Goal: Task Accomplishment & Management: Complete application form

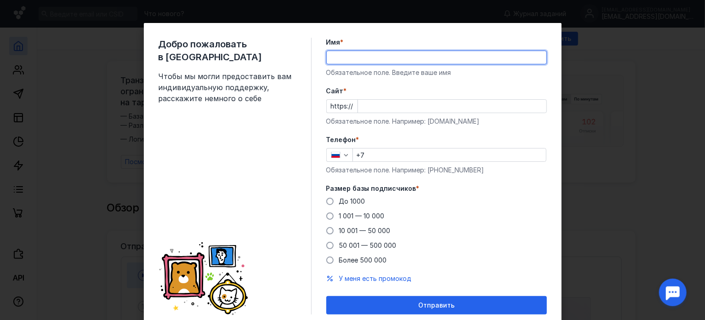
click at [443, 55] on input "Имя *" at bounding box center [437, 57] width 220 height 13
click at [474, 127] on form "Имя * Обязательное поле. Введите ваше имя [PERSON_NAME] * https:// Обязательное…" at bounding box center [436, 176] width 221 height 277
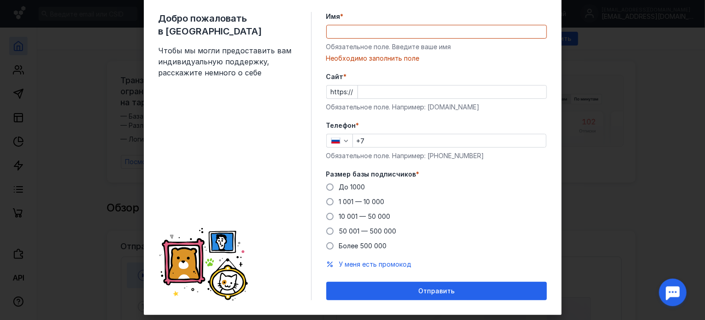
scroll to position [44, 0]
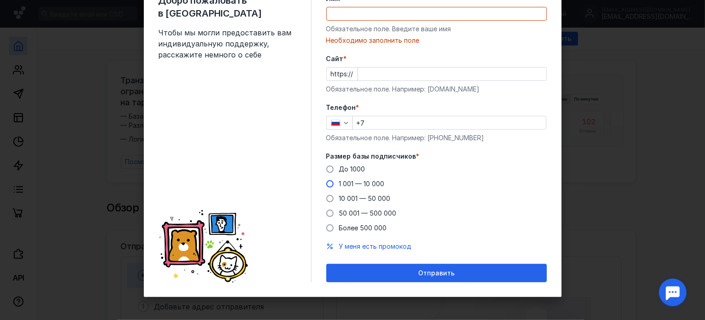
click at [330, 184] on label "1 001 — 10 000" at bounding box center [355, 183] width 58 height 9
click at [0, 0] on input "1 001 — 10 000" at bounding box center [0, 0] width 0 height 0
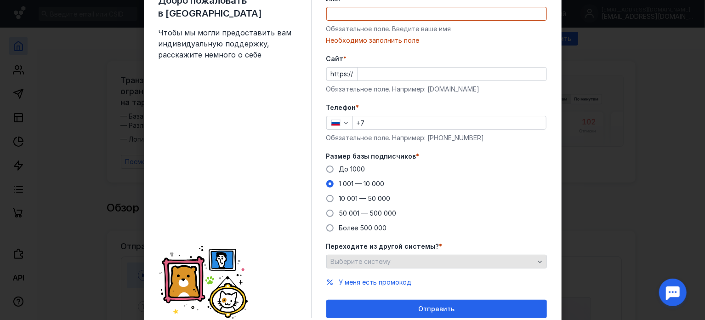
click at [393, 262] on div "Выберите систему" at bounding box center [433, 262] width 208 height 8
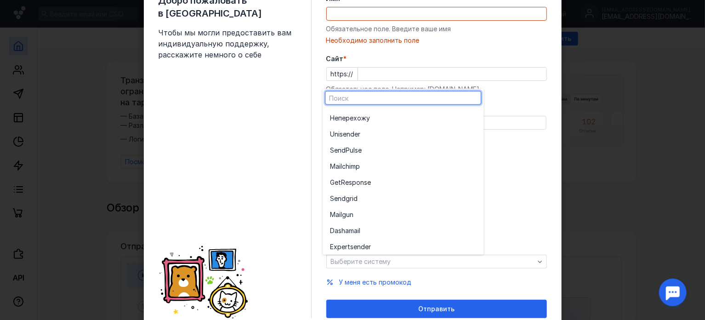
click at [270, 251] on div "Добро пожаловать в Sendsay Чтобы мы могли предоставить вам индивидуальную подде…" at bounding box center [235, 156] width 153 height 324
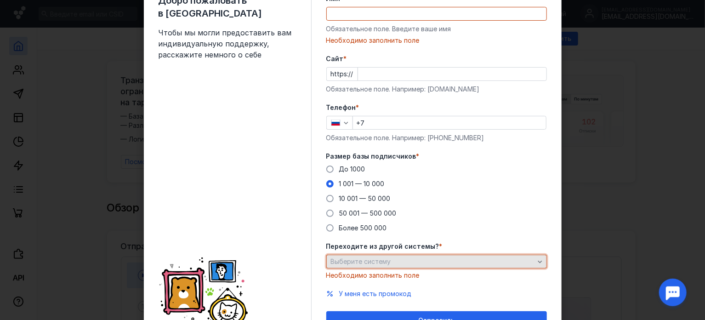
click at [431, 258] on div "Выберите систему" at bounding box center [433, 262] width 208 height 8
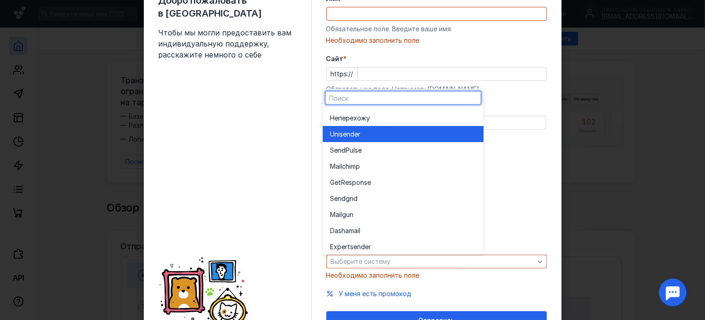
click at [411, 134] on div "Unisende r" at bounding box center [403, 133] width 146 height 9
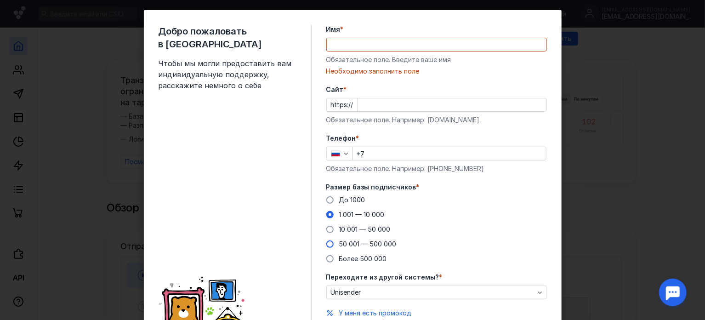
scroll to position [0, 0]
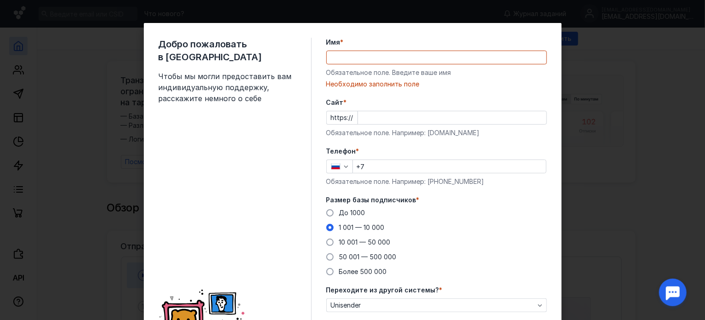
click at [363, 118] on input "Cайт *" at bounding box center [452, 117] width 188 height 13
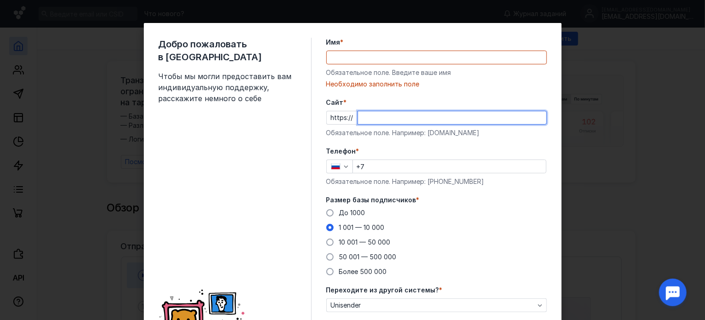
click at [362, 49] on div "Имя * Обязательное поле. Введите ваше имя [PERSON_NAME] заполнить поле" at bounding box center [436, 63] width 221 height 51
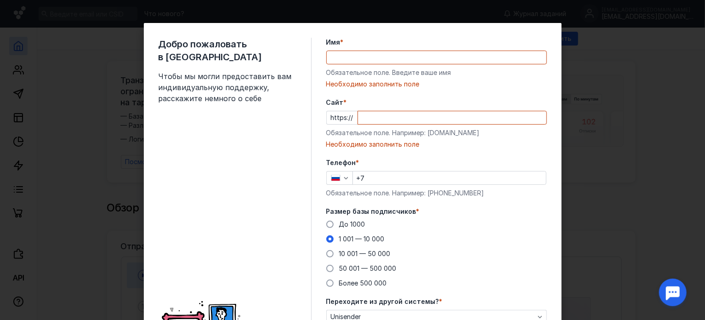
click at [358, 57] on input "Имя *" at bounding box center [437, 57] width 220 height 13
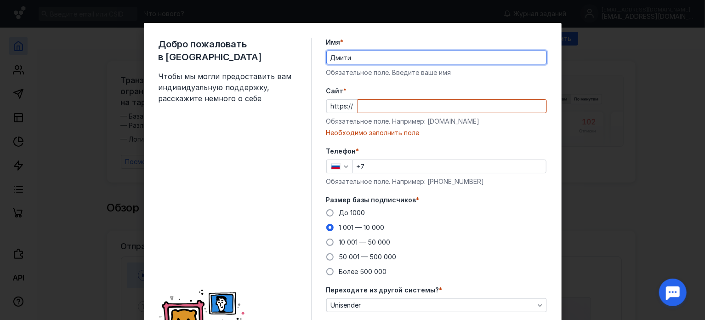
click at [343, 56] on input "Дмити" at bounding box center [437, 57] width 220 height 13
click at [361, 59] on input "[PERSON_NAME]" at bounding box center [437, 57] width 220 height 13
type input "[PERSON_NAME]"
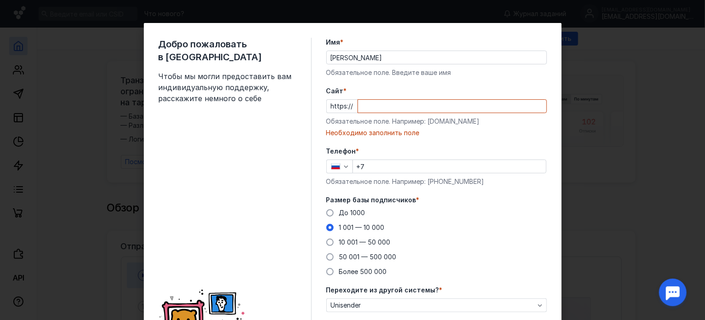
click at [510, 252] on div "До [DATE] 1 001 — 10 000 10 001 — 50 000 50 001 — 500 000 Более 500 000" at bounding box center [436, 242] width 221 height 68
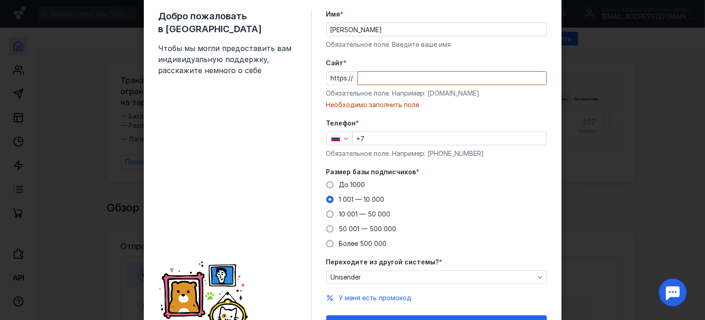
scroll to position [79, 0]
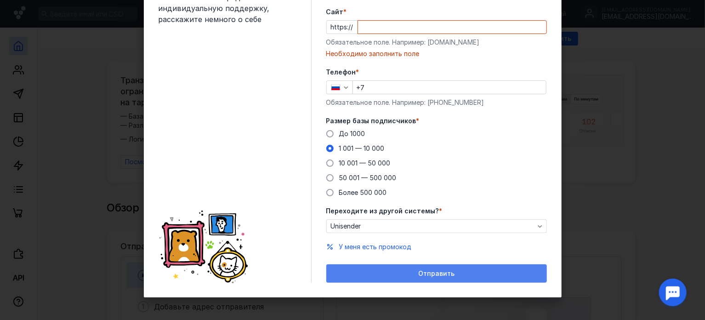
click at [390, 275] on div "Отправить" at bounding box center [436, 274] width 211 height 8
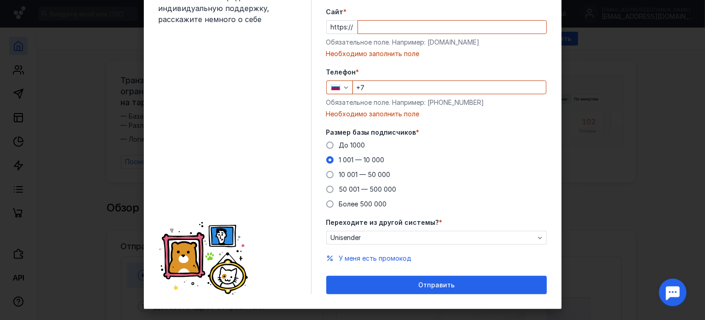
click at [389, 79] on div "Телефон * +7 Обязательное поле. Например: [PHONE_NUMBER] Необходимо заполнить п…" at bounding box center [436, 93] width 221 height 51
click at [386, 24] on input "Cайт *" at bounding box center [452, 27] width 188 height 13
type input "moneteka"
click at [403, 81] on input "+7" at bounding box center [449, 87] width 193 height 13
type input "[PHONE_NUMBER]"
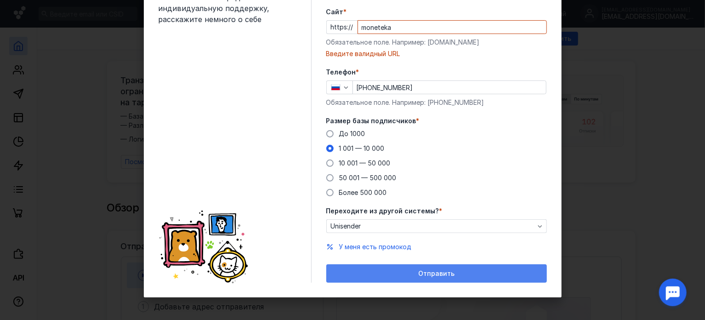
click at [448, 267] on div "Отправить" at bounding box center [436, 273] width 221 height 18
click at [442, 272] on span "Отправить" at bounding box center [436, 274] width 36 height 8
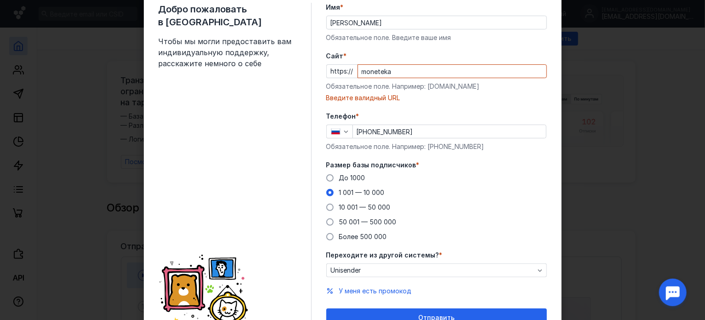
scroll to position [33, 0]
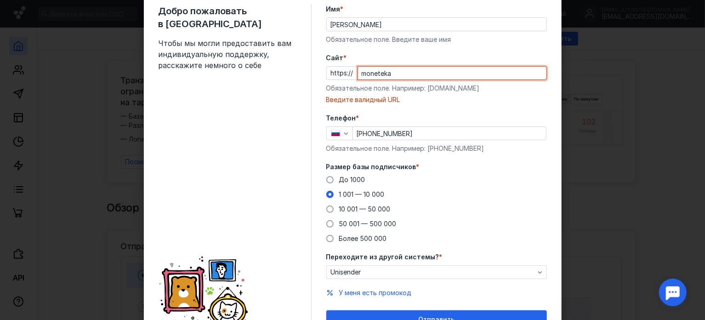
click at [401, 74] on input "moneteka" at bounding box center [452, 73] width 188 height 13
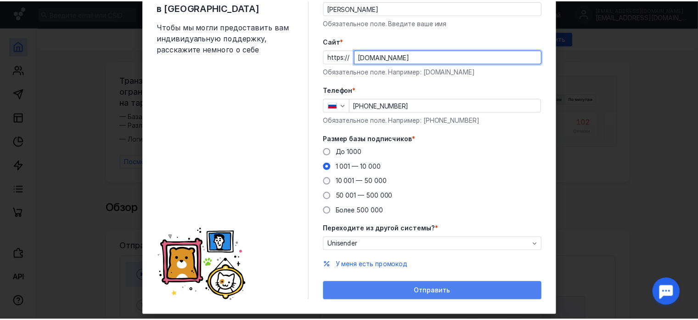
scroll to position [68, 0]
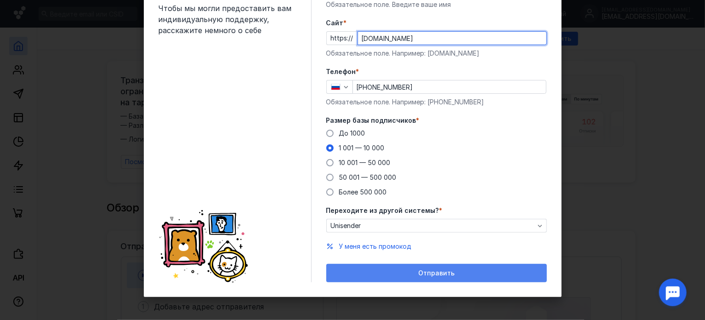
type input "[DOMAIN_NAME]"
click at [447, 274] on span "Отправить" at bounding box center [436, 273] width 36 height 8
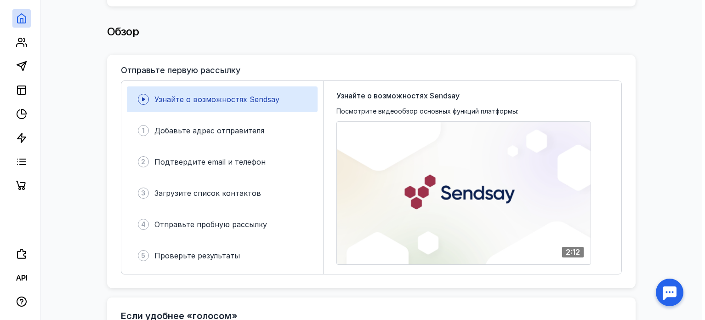
scroll to position [184, 0]
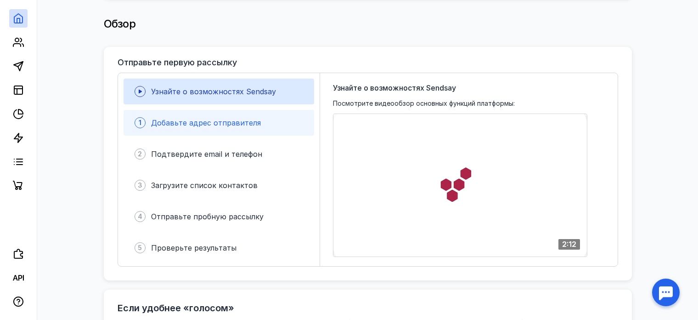
click at [267, 117] on div "1 Добавьте адрес отправителя" at bounding box center [219, 123] width 191 height 26
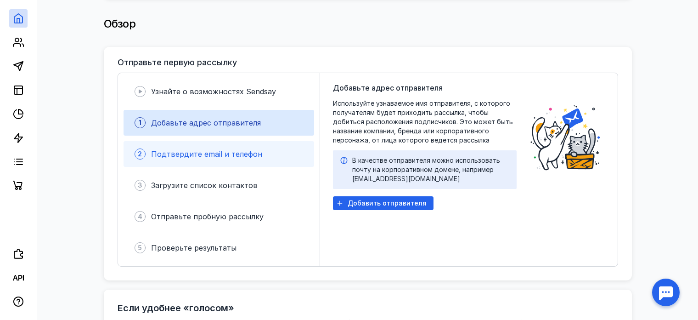
click at [244, 161] on div "2 Подтвердите email и телефон" at bounding box center [219, 154] width 191 height 26
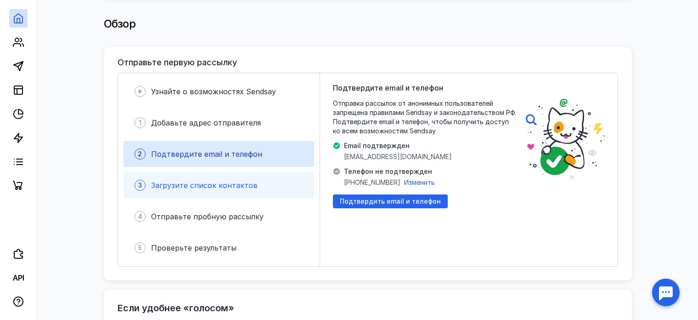
click at [235, 187] on div "3 Загрузите список контактов" at bounding box center [219, 185] width 191 height 26
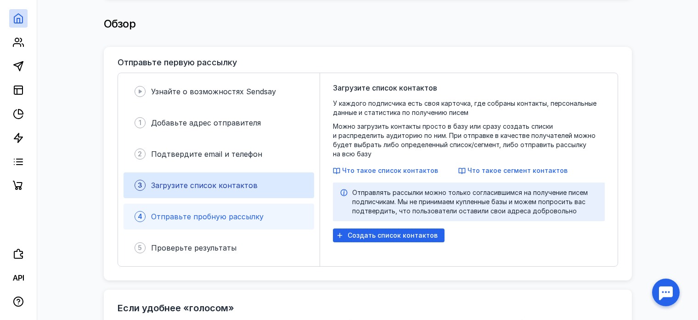
click at [233, 212] on span "Отправьте пробную рассылку" at bounding box center [207, 216] width 113 height 9
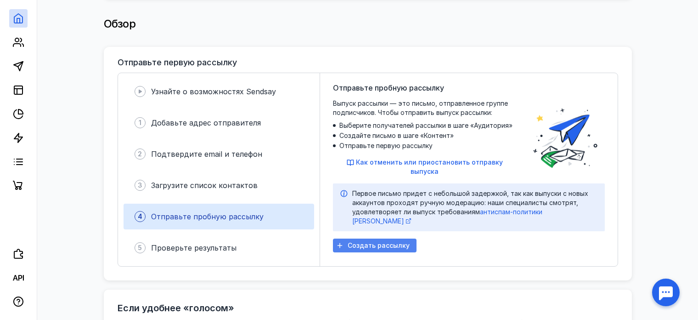
click at [389, 238] on div "Создать рассылку" at bounding box center [375, 245] width 84 height 14
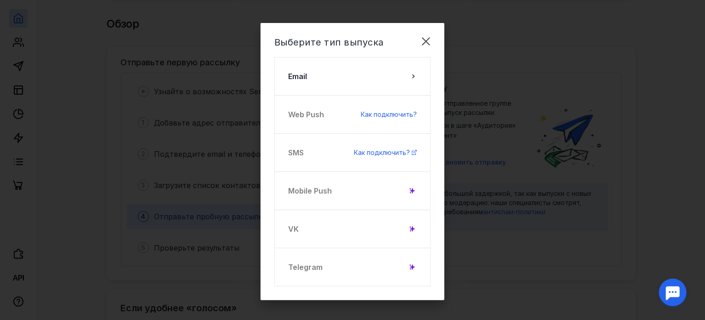
click at [390, 265] on div "Telegram" at bounding box center [352, 267] width 156 height 39
click at [303, 262] on div "Telegram" at bounding box center [352, 267] width 156 height 39
click at [305, 272] on div "Telegram" at bounding box center [352, 267] width 156 height 39
click at [412, 260] on div "Telegram" at bounding box center [352, 267] width 156 height 39
drag, startPoint x: 408, startPoint y: 277, endPoint x: 408, endPoint y: 270, distance: 7.0
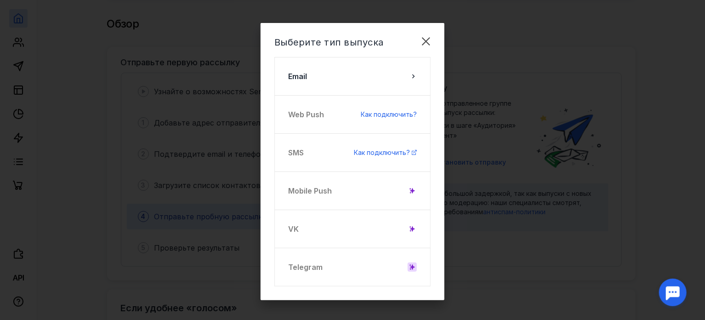
click at [408, 277] on div "Telegram" at bounding box center [352, 267] width 156 height 39
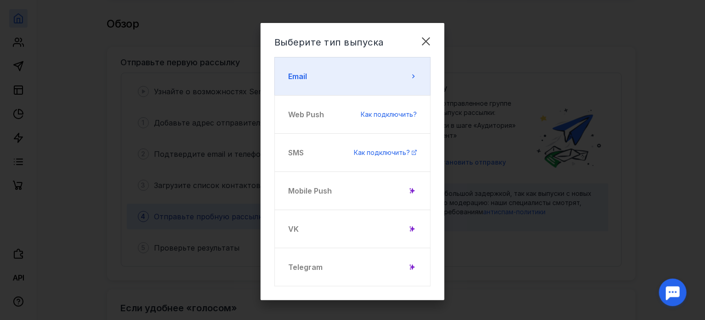
click at [368, 76] on button "Email" at bounding box center [352, 76] width 156 height 39
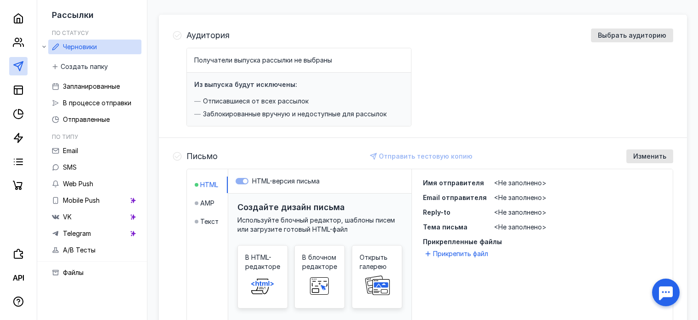
scroll to position [138, 0]
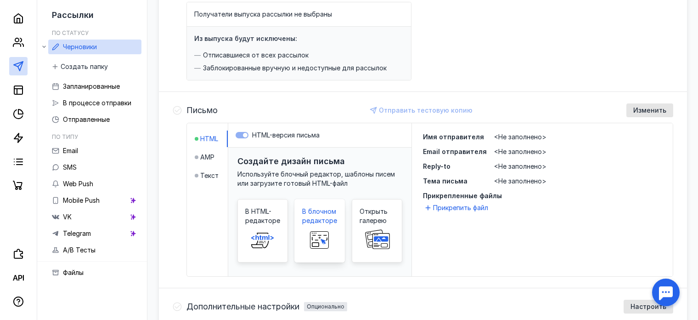
click at [338, 208] on div "В блочном редакторе" at bounding box center [320, 230] width 51 height 63
